Goal: Task Accomplishment & Management: Complete application form

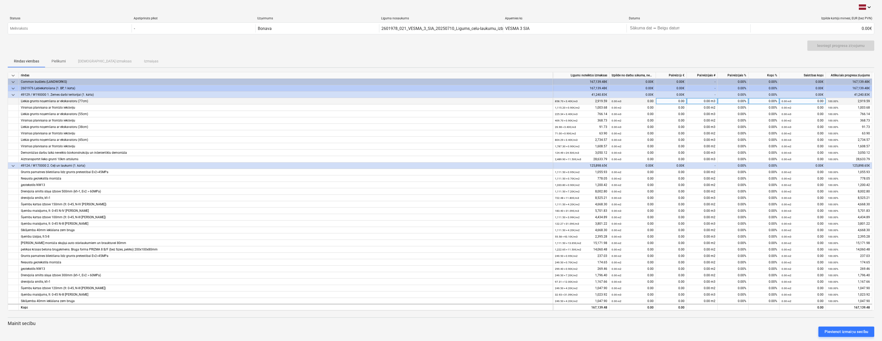
click at [697, 102] on div "0.00 m3" at bounding box center [702, 101] width 31 height 6
type input "780"
click at [697, 108] on div "0.00 m2" at bounding box center [702, 107] width 31 height 6
type input "700"
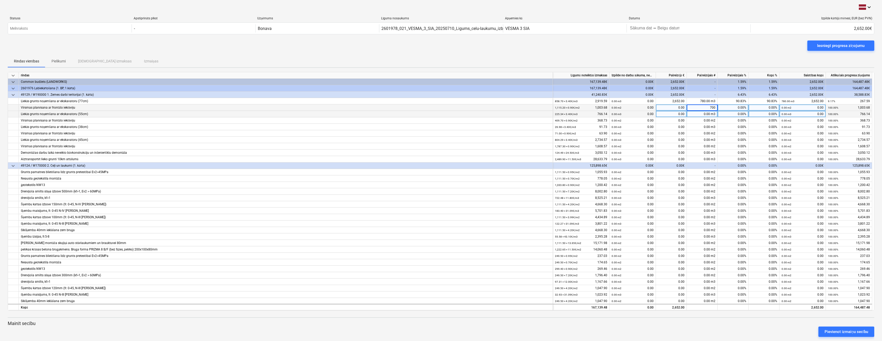
click at [697, 115] on div "0.00 m3" at bounding box center [702, 114] width 31 height 6
click at [700, 102] on div "780.00 m3" at bounding box center [702, 101] width 31 height 6
type input "5"
type input "560"
click at [700, 122] on div "0.00 m2" at bounding box center [702, 120] width 31 height 6
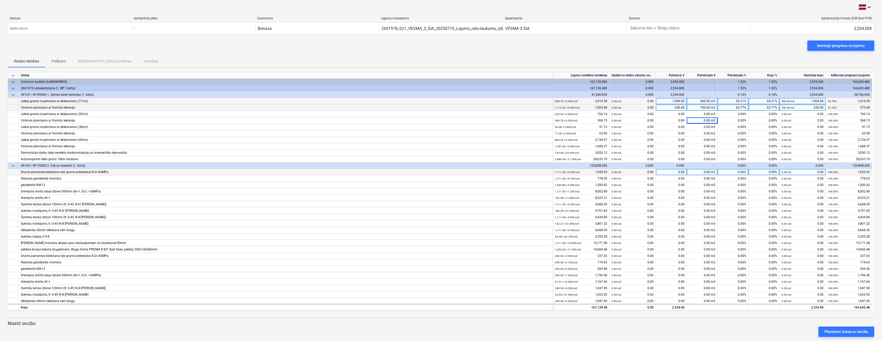
click at [699, 172] on div "0.00 m2" at bounding box center [702, 172] width 31 height 6
type input "700"
type input "0"
type input "700"
type input "770"
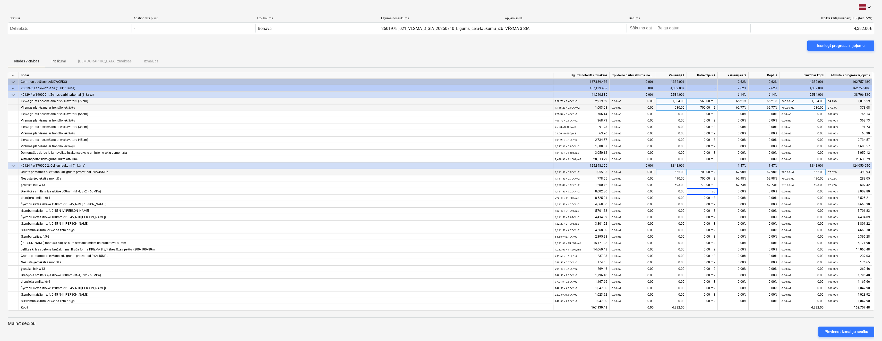
type input "700"
type input "360"
type input "700"
type input "147"
type input "700"
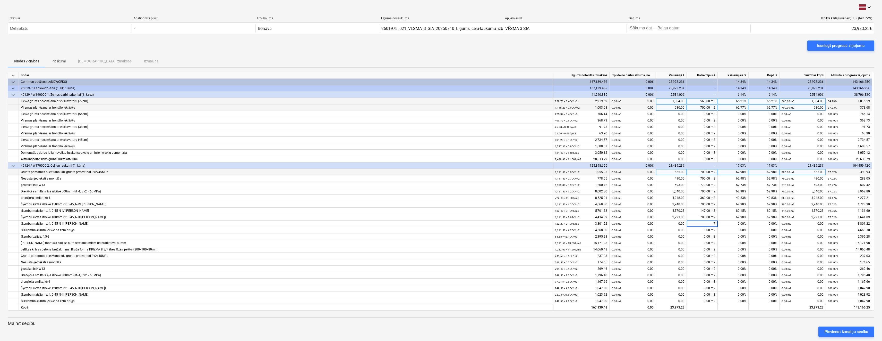
type input "70"
type input "105"
click at [699, 197] on div "360.00 m3" at bounding box center [702, 198] width 31 height 6
type input "340"
click at [698, 204] on div "700.00 m2" at bounding box center [702, 204] width 31 height 6
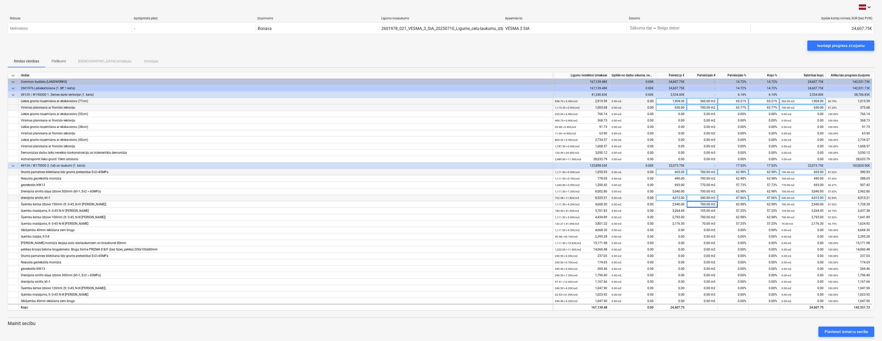
click at [697, 197] on div "340.00 m3" at bounding box center [702, 198] width 31 height 6
type input "300"
click at [699, 214] on div "700.00 m2" at bounding box center [702, 217] width 31 height 6
click at [694, 198] on div "300.00 m3" at bounding box center [702, 198] width 31 height 6
type input "360"
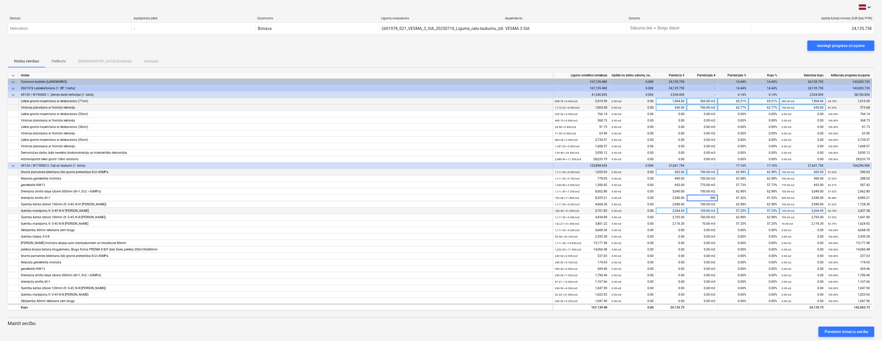
click at [699, 209] on div "105.00 m3" at bounding box center [702, 210] width 31 height 6
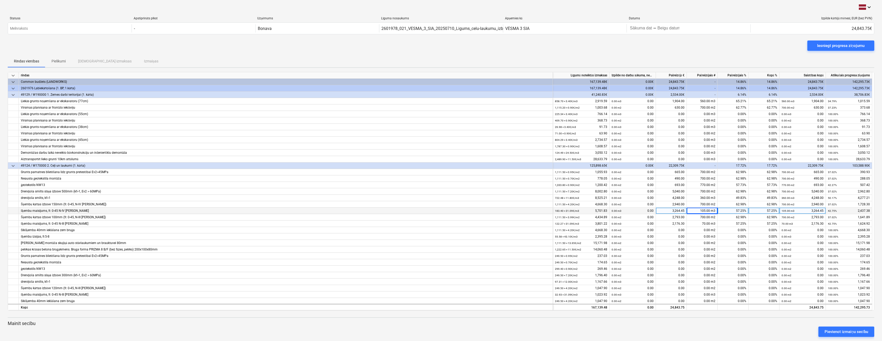
click at [696, 211] on div "105.00 m3" at bounding box center [702, 210] width 31 height 6
type input "150"
click at [698, 224] on div "70.00 m3" at bounding box center [702, 223] width 31 height 6
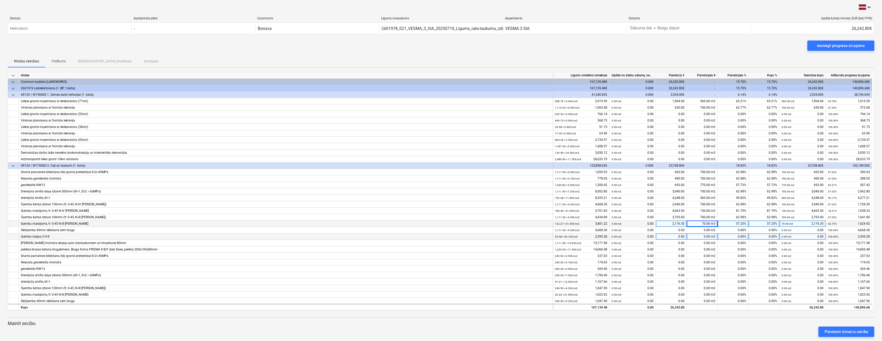
click at [701, 238] on div "0.00 m3" at bounding box center [702, 236] width 31 height 6
click at [697, 197] on div "360.00 m3" at bounding box center [702, 198] width 31 height 6
type input "420"
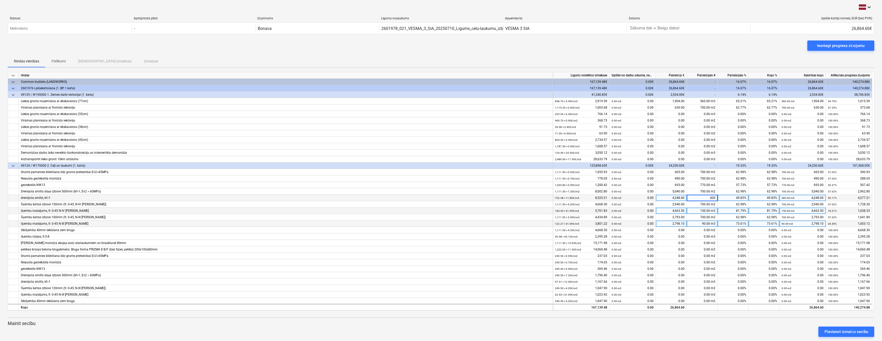
click at [697, 213] on div "150.00 m3" at bounding box center [702, 210] width 31 height 6
click at [833, 45] on div "Iesniegt progresa ziņojumu" at bounding box center [840, 45] width 47 height 7
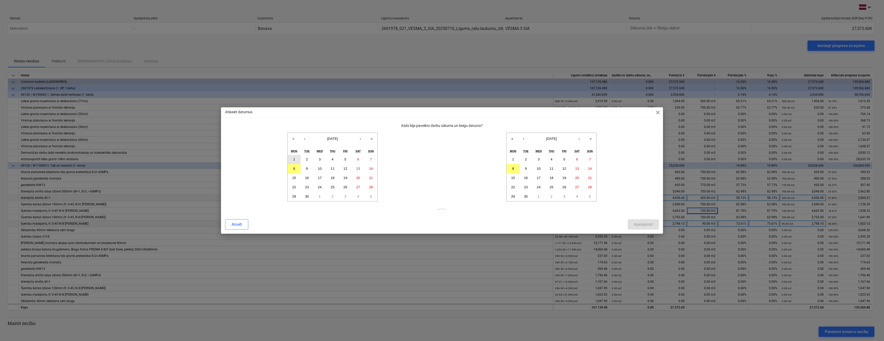
click at [293, 159] on button "1" at bounding box center [294, 159] width 13 height 9
click at [514, 170] on abbr "8" at bounding box center [513, 168] width 2 height 4
click at [641, 225] on div "Apstiprināt" at bounding box center [643, 224] width 19 height 7
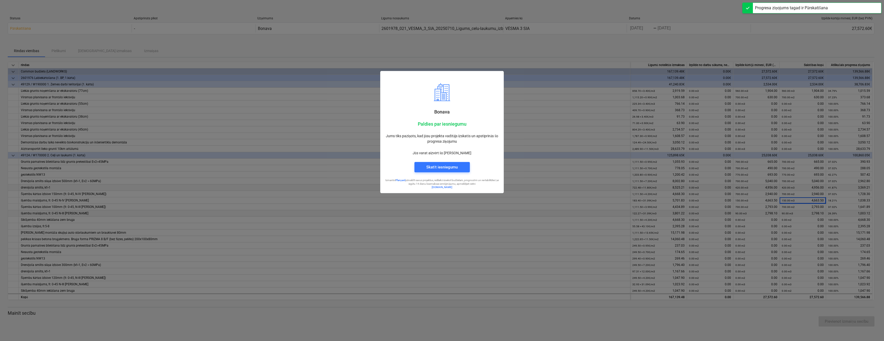
click at [522, 217] on div at bounding box center [442, 170] width 884 height 341
